Goal: Task Accomplishment & Management: Manage account settings

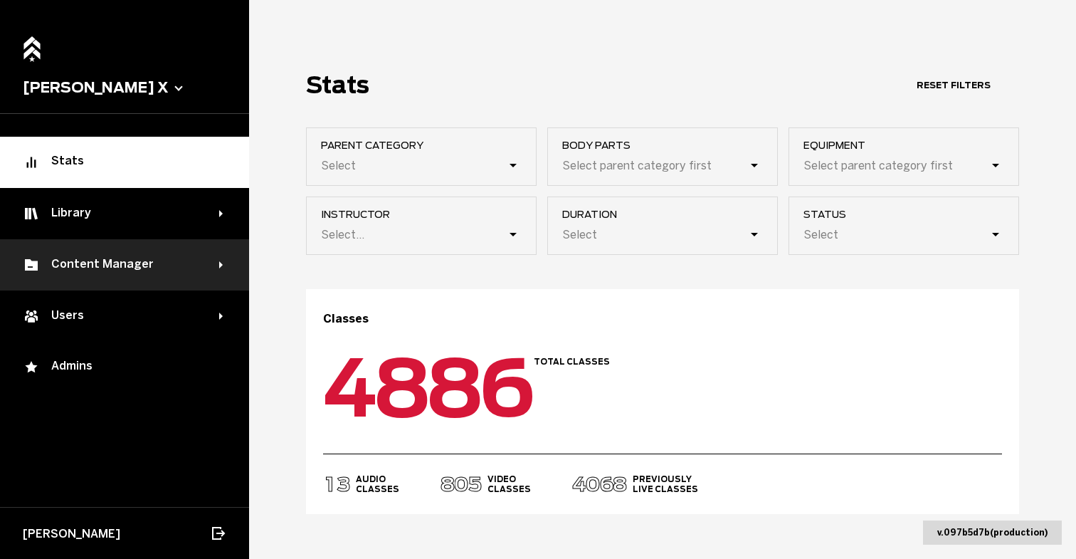
click at [127, 267] on div "Content Manager" at bounding box center [121, 264] width 196 height 17
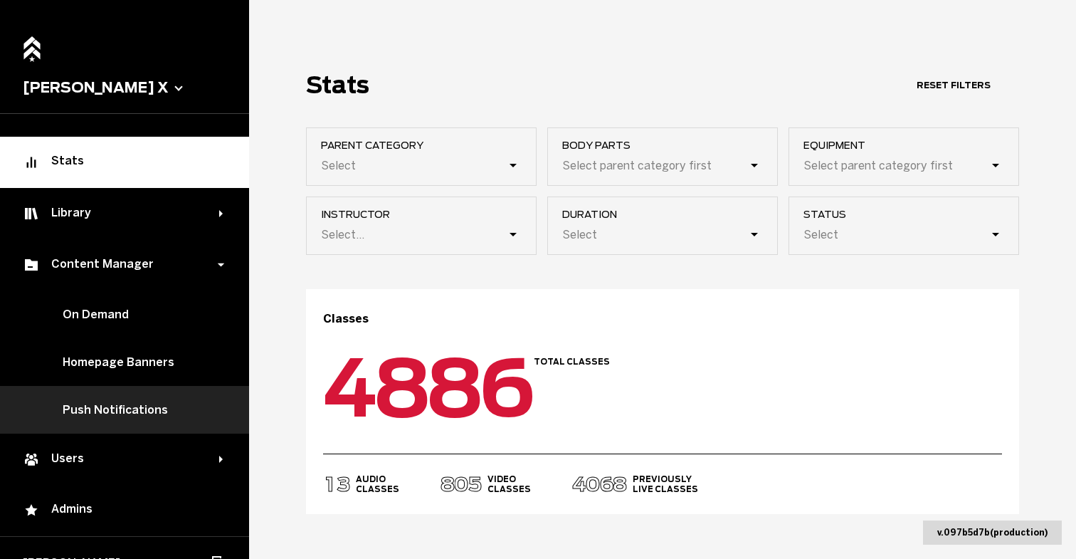
click at [159, 412] on link "Push Notifications" at bounding box center [124, 410] width 249 height 48
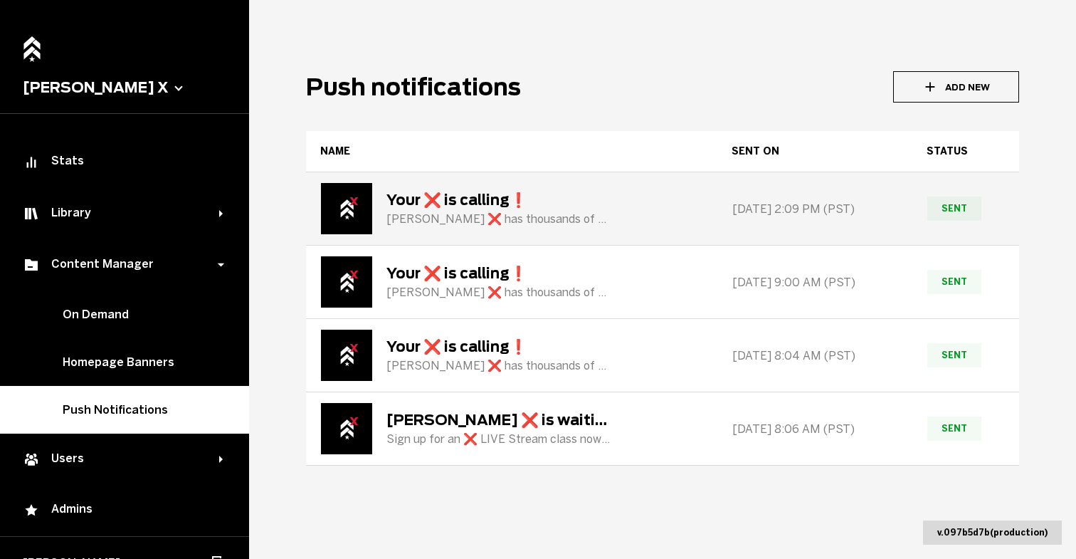
click at [504, 219] on div "[PERSON_NAME] ❌ has thousands of workouts just waiting for you❗️" at bounding box center [500, 219] width 228 height 14
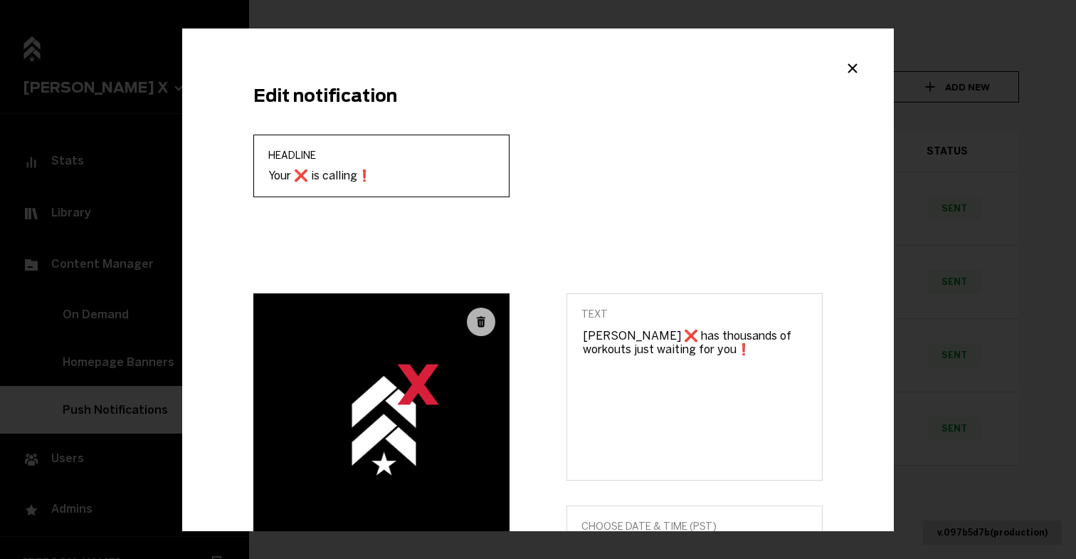
drag, startPoint x: 376, startPoint y: 176, endPoint x: 247, endPoint y: 176, distance: 129.5
click at [268, 176] on input "Your ❌ is calling❗️" at bounding box center [381, 175] width 226 height 14
click at [812, 136] on div "Headline Your ❌ is calling❗️" at bounding box center [538, 213] width 626 height 159
click at [851, 70] on icon "Close modal" at bounding box center [852, 68] width 17 height 17
